Goal: Task Accomplishment & Management: Complete application form

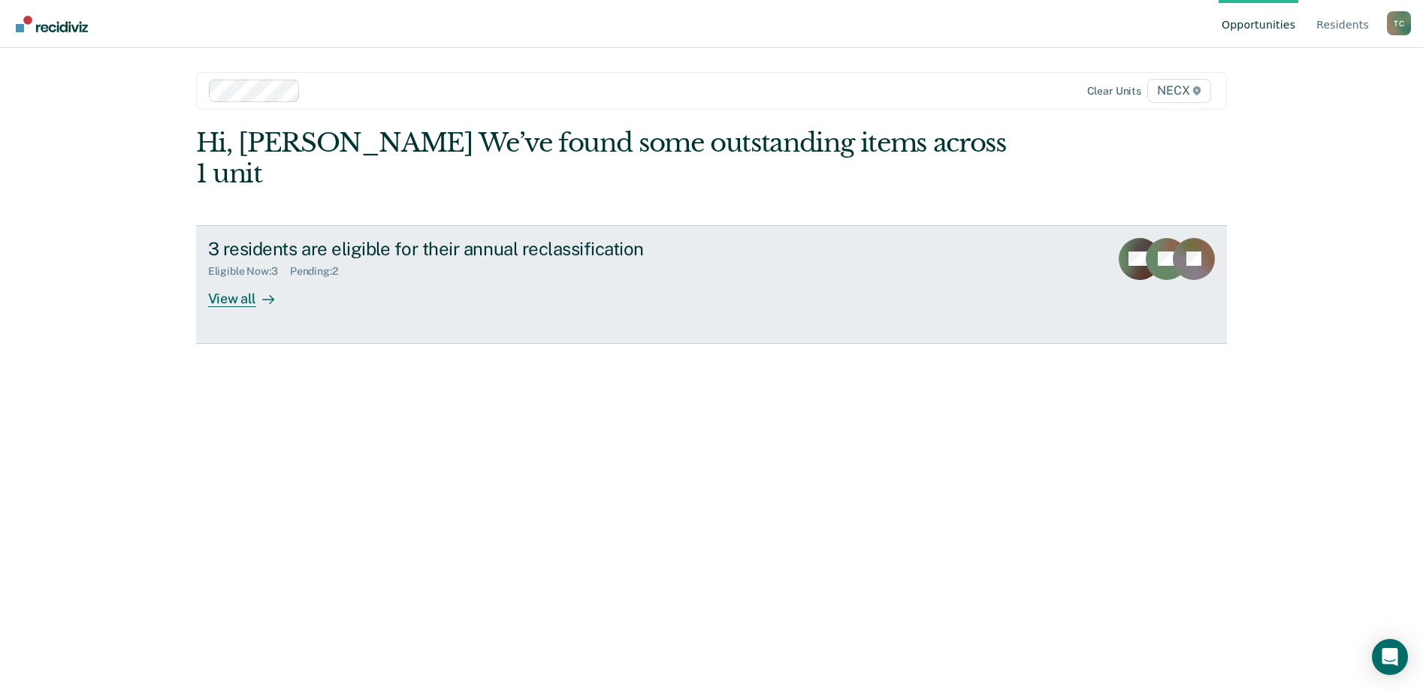
click at [225, 278] on div "View all" at bounding box center [250, 292] width 84 height 29
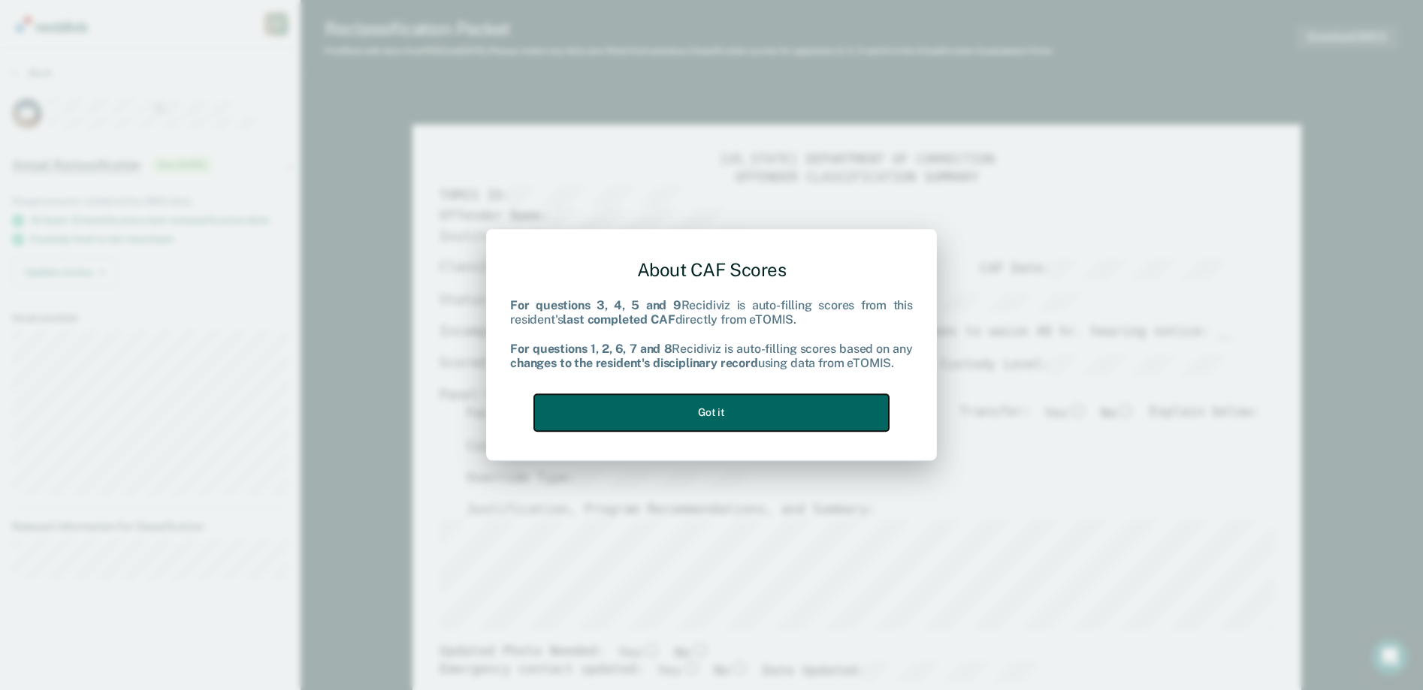
click at [735, 413] on button "Got it" at bounding box center [711, 412] width 355 height 37
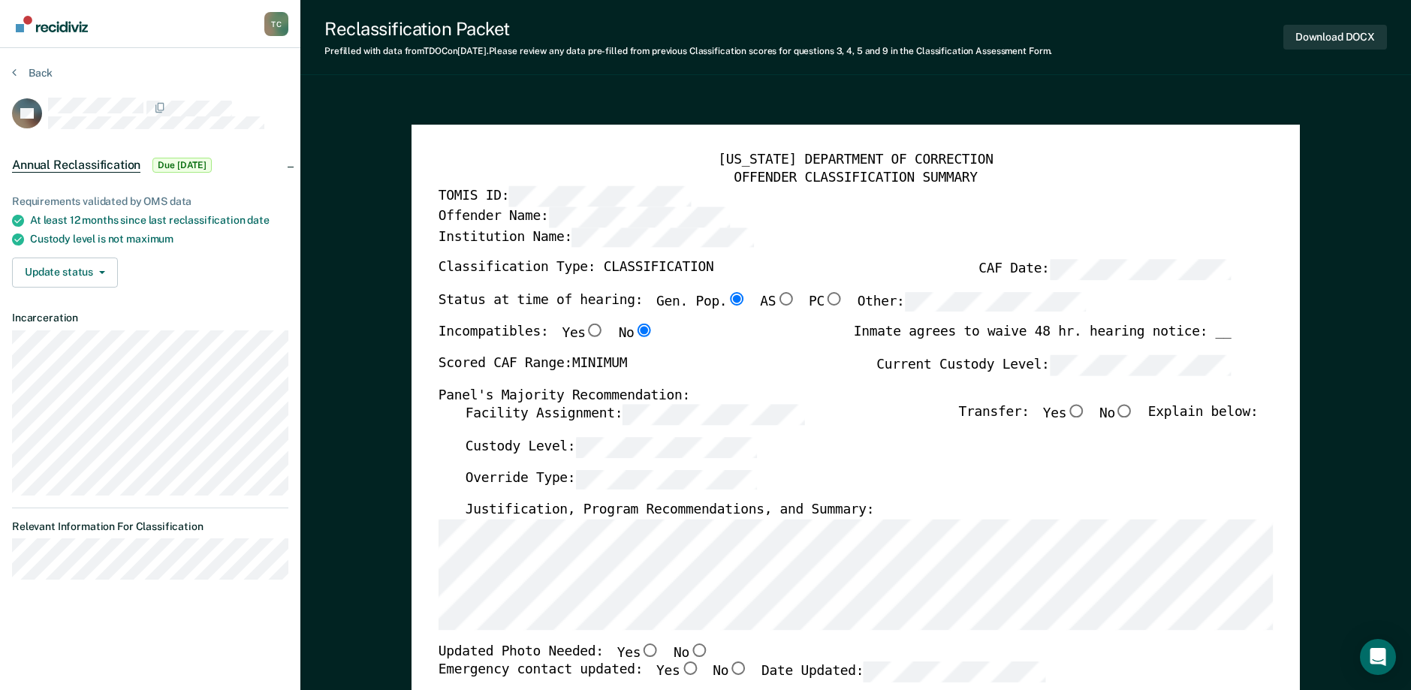
click at [1134, 411] on input "No" at bounding box center [1125, 412] width 20 height 14
type textarea "x"
radio input "true"
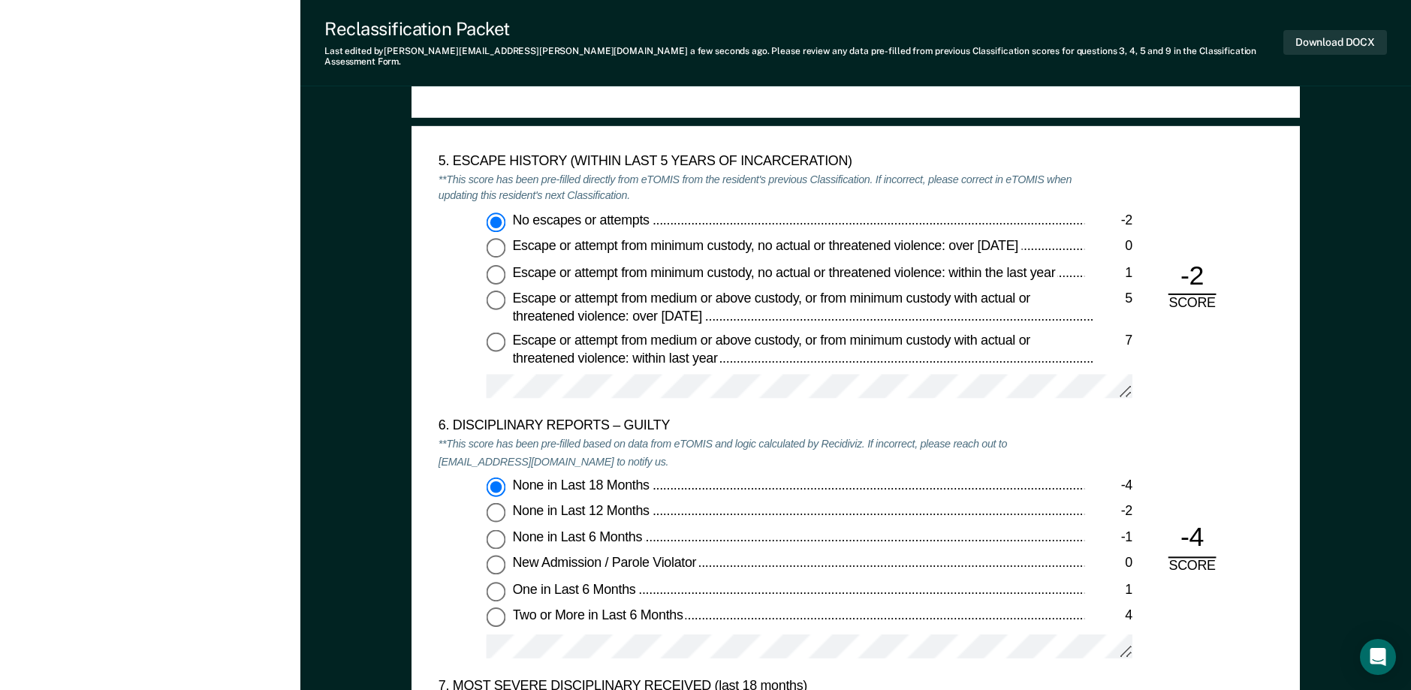
scroll to position [2404, 0]
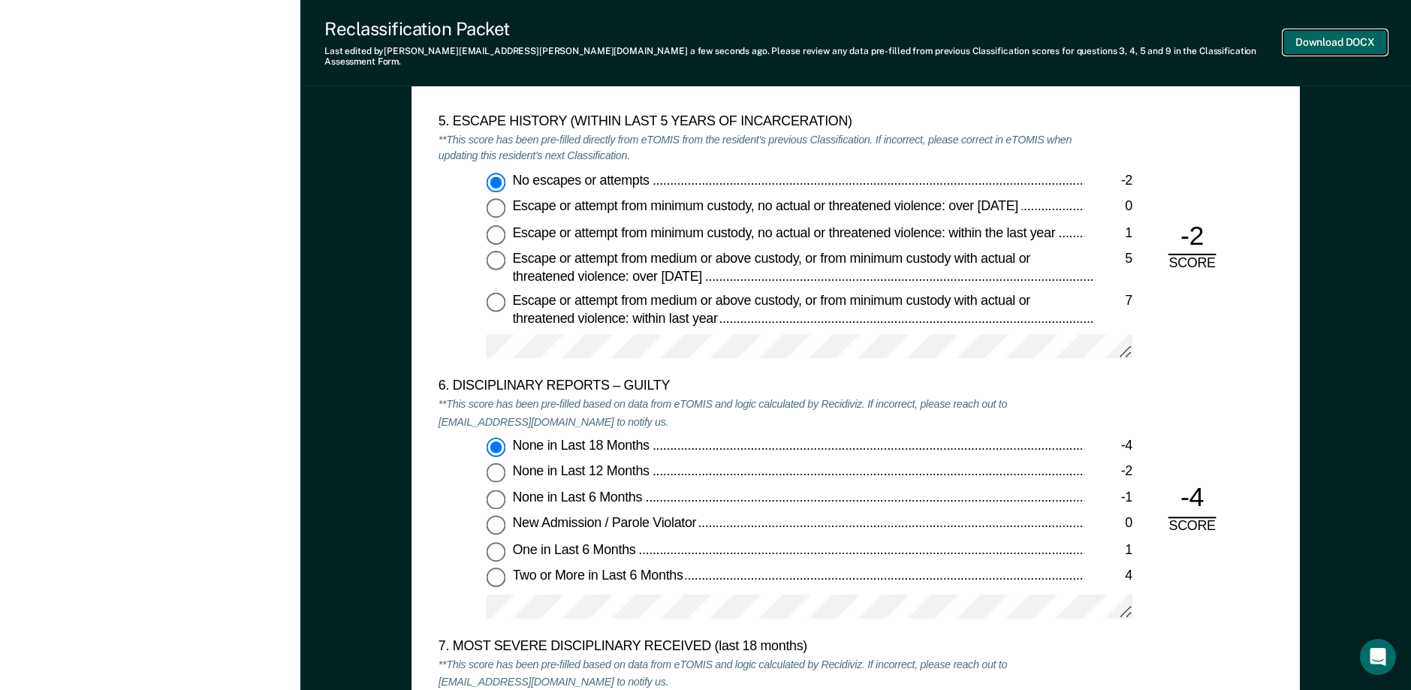
click at [1318, 30] on button "Download DOCX" at bounding box center [1336, 42] width 104 height 25
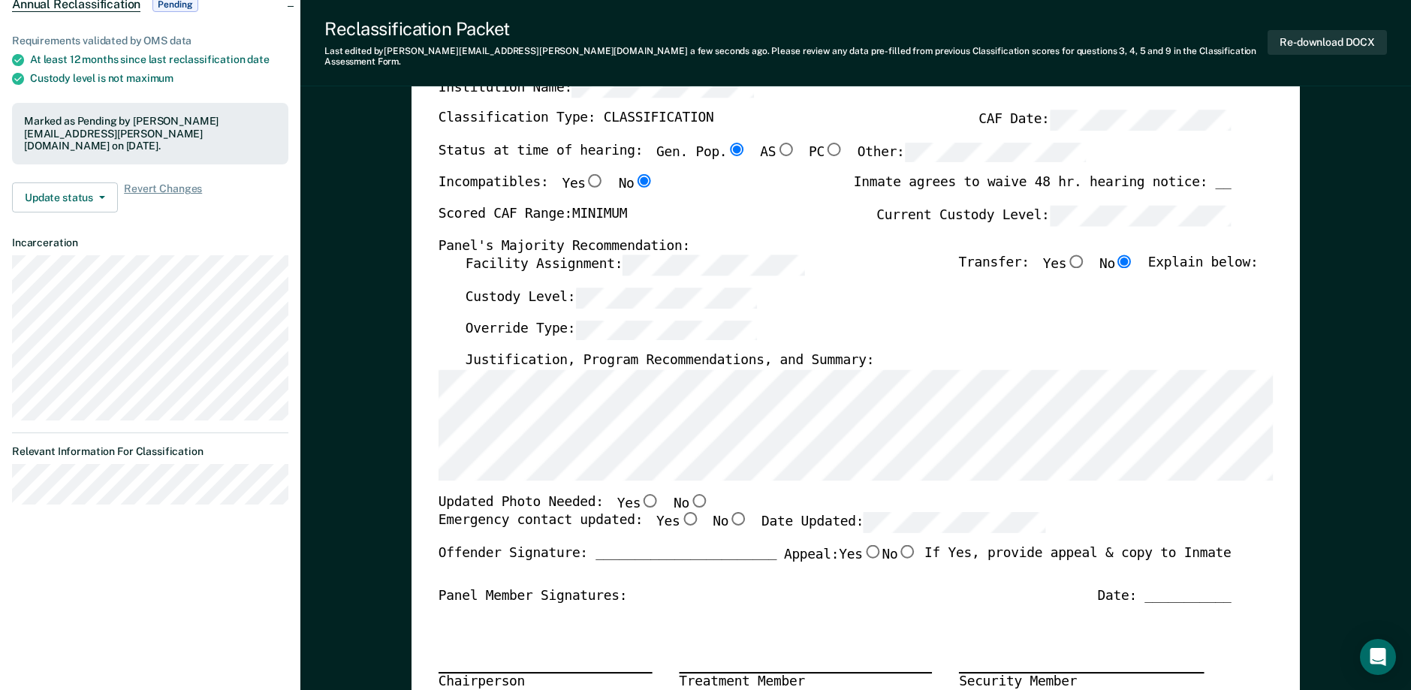
scroll to position [0, 0]
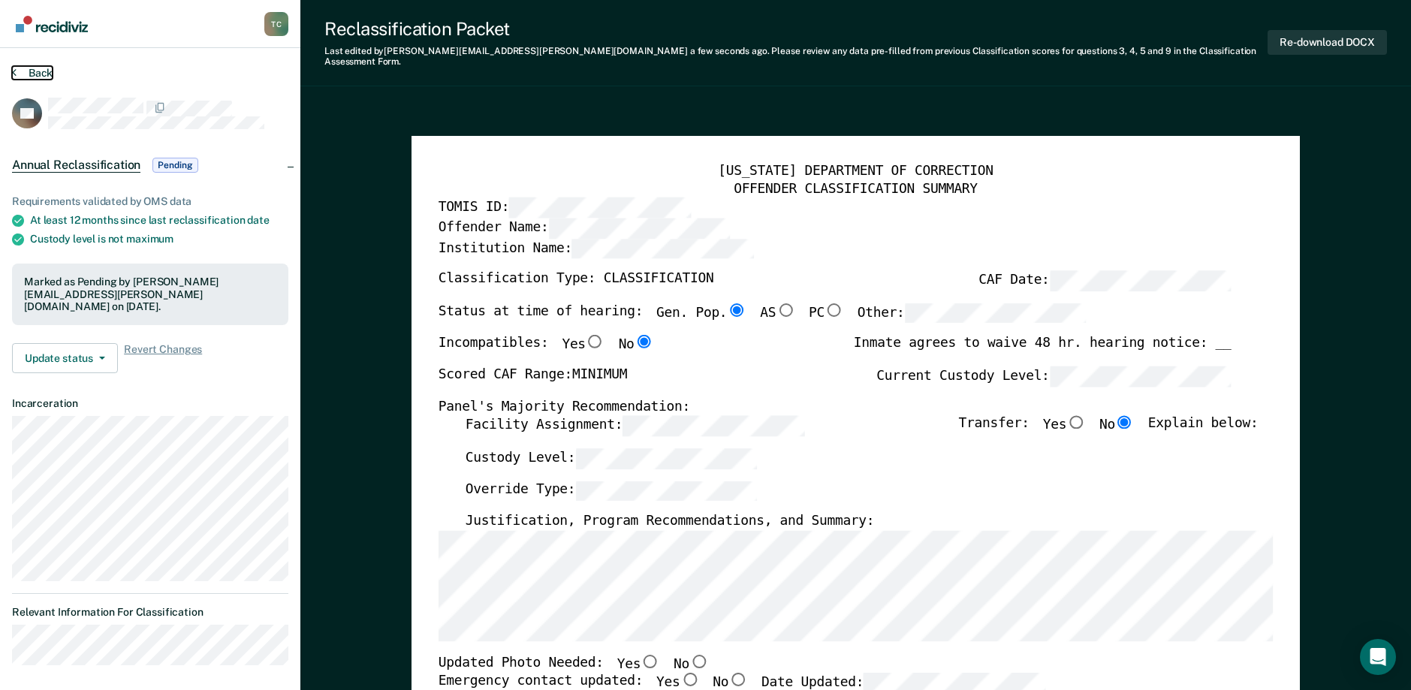
click at [29, 73] on button "Back" at bounding box center [32, 73] width 41 height 14
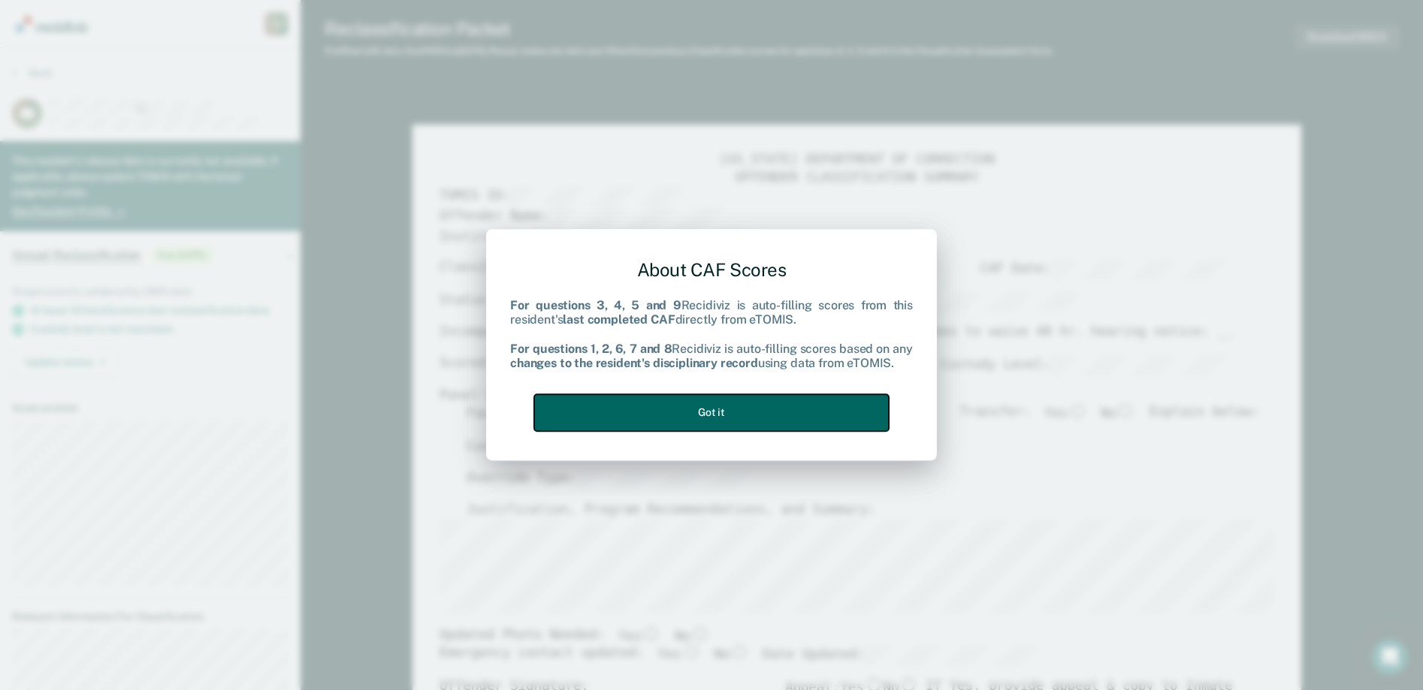
click at [692, 411] on button "Got it" at bounding box center [711, 412] width 355 height 37
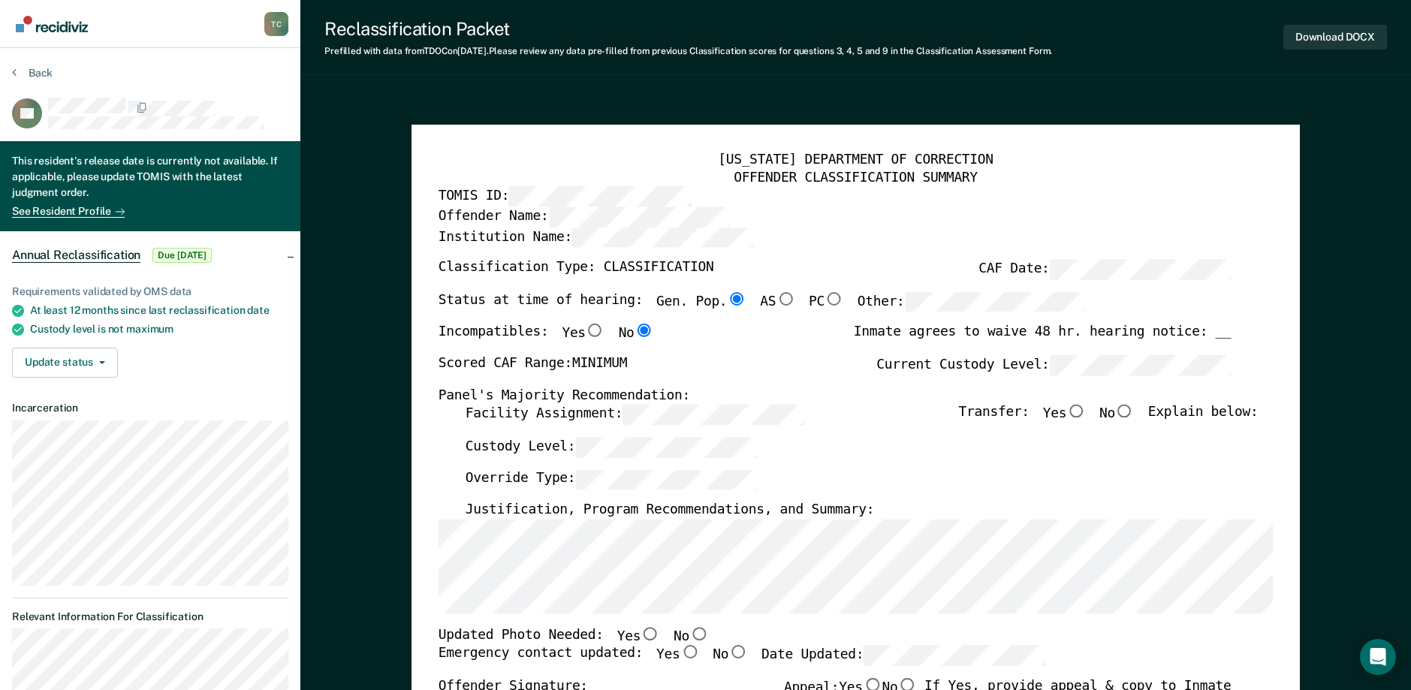
click at [1135, 415] on input "No" at bounding box center [1125, 412] width 20 height 14
type textarea "x"
radio input "true"
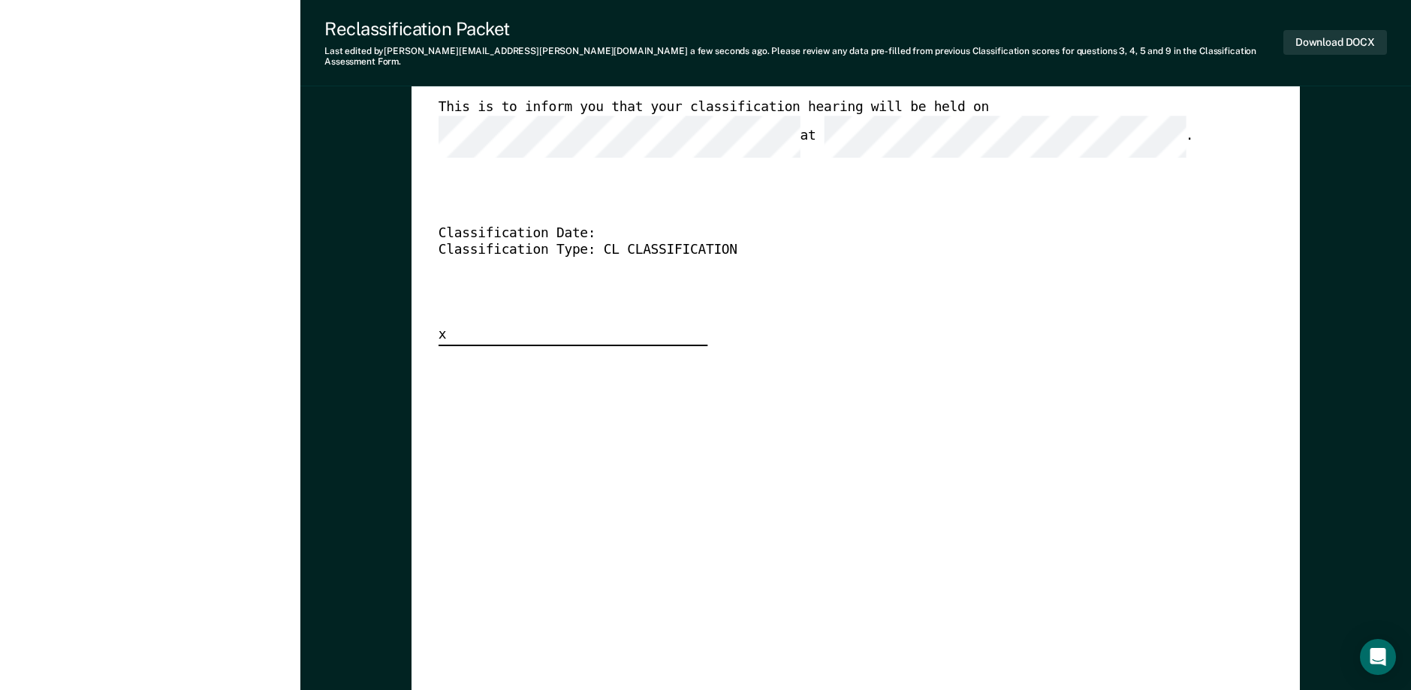
scroll to position [3906, 0]
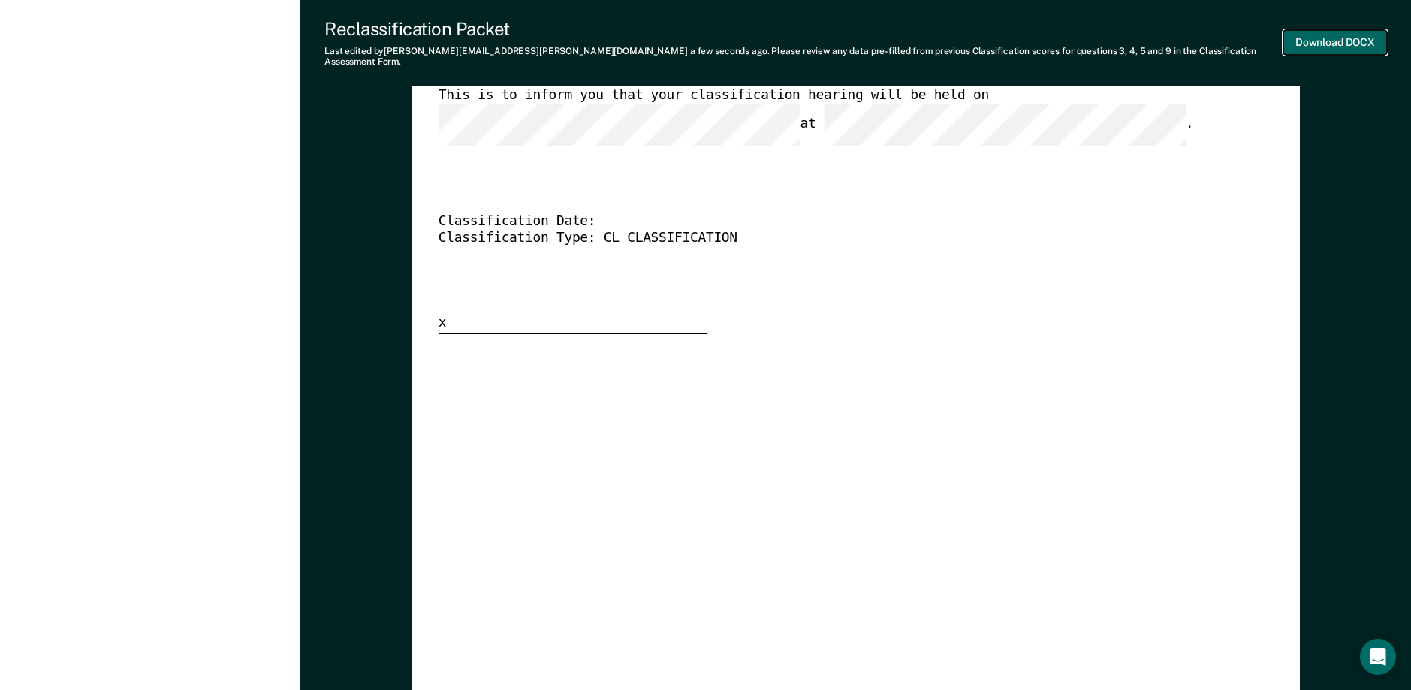
click at [1311, 30] on button "Download DOCX" at bounding box center [1336, 42] width 104 height 25
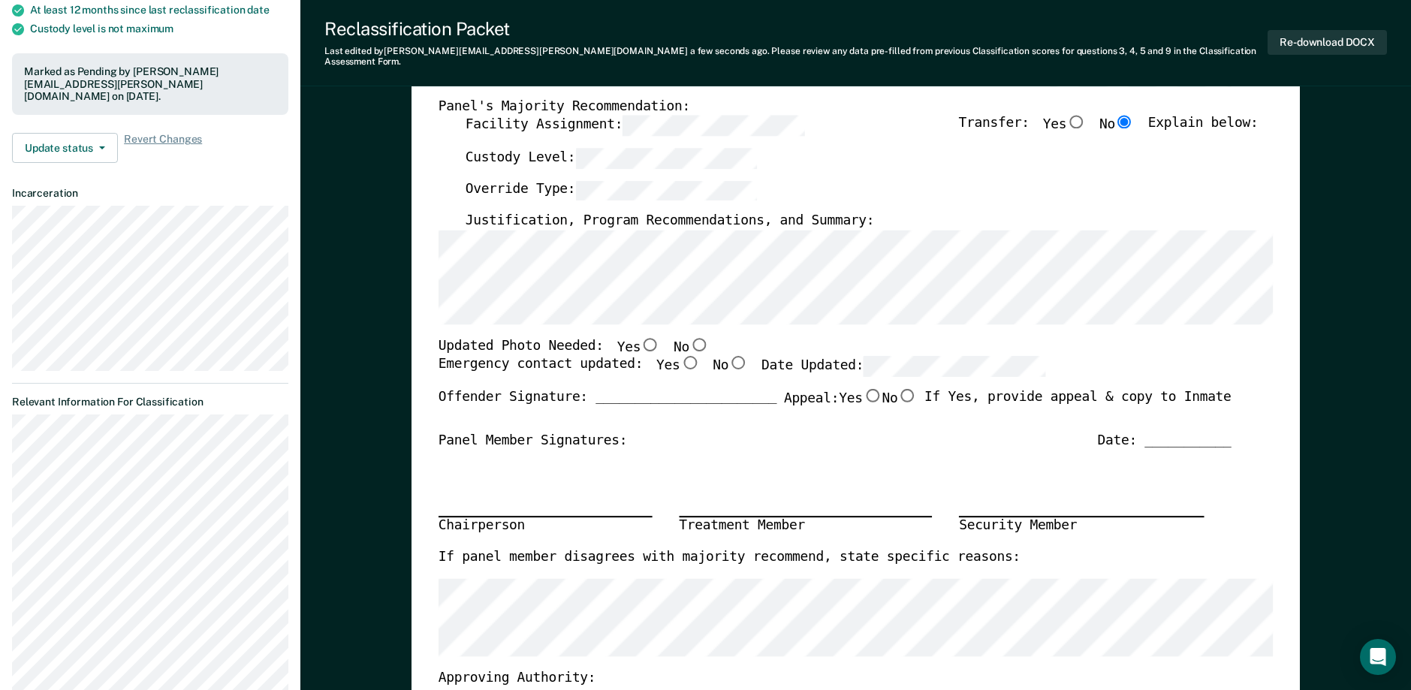
scroll to position [225, 0]
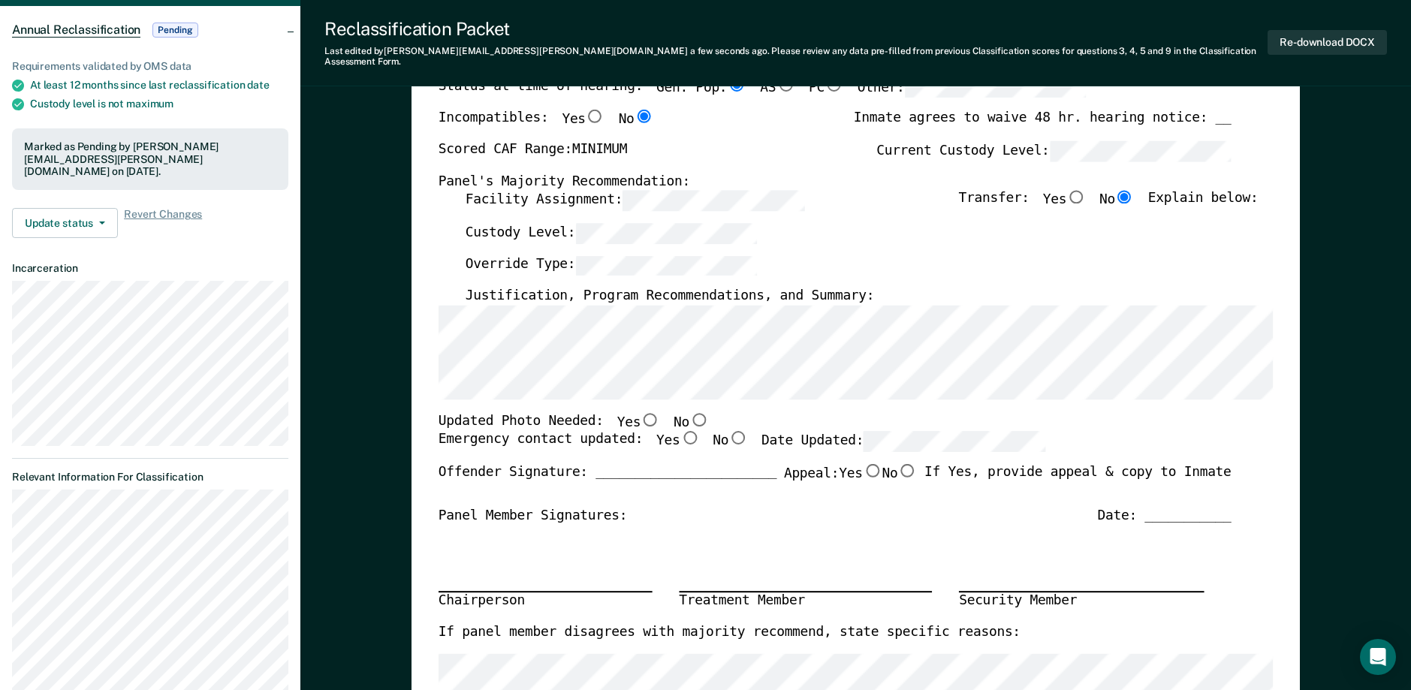
type textarea "x"
click at [1341, 35] on button "Re-download DOCX" at bounding box center [1327, 42] width 119 height 25
